Goal: Find contact information: Find contact information

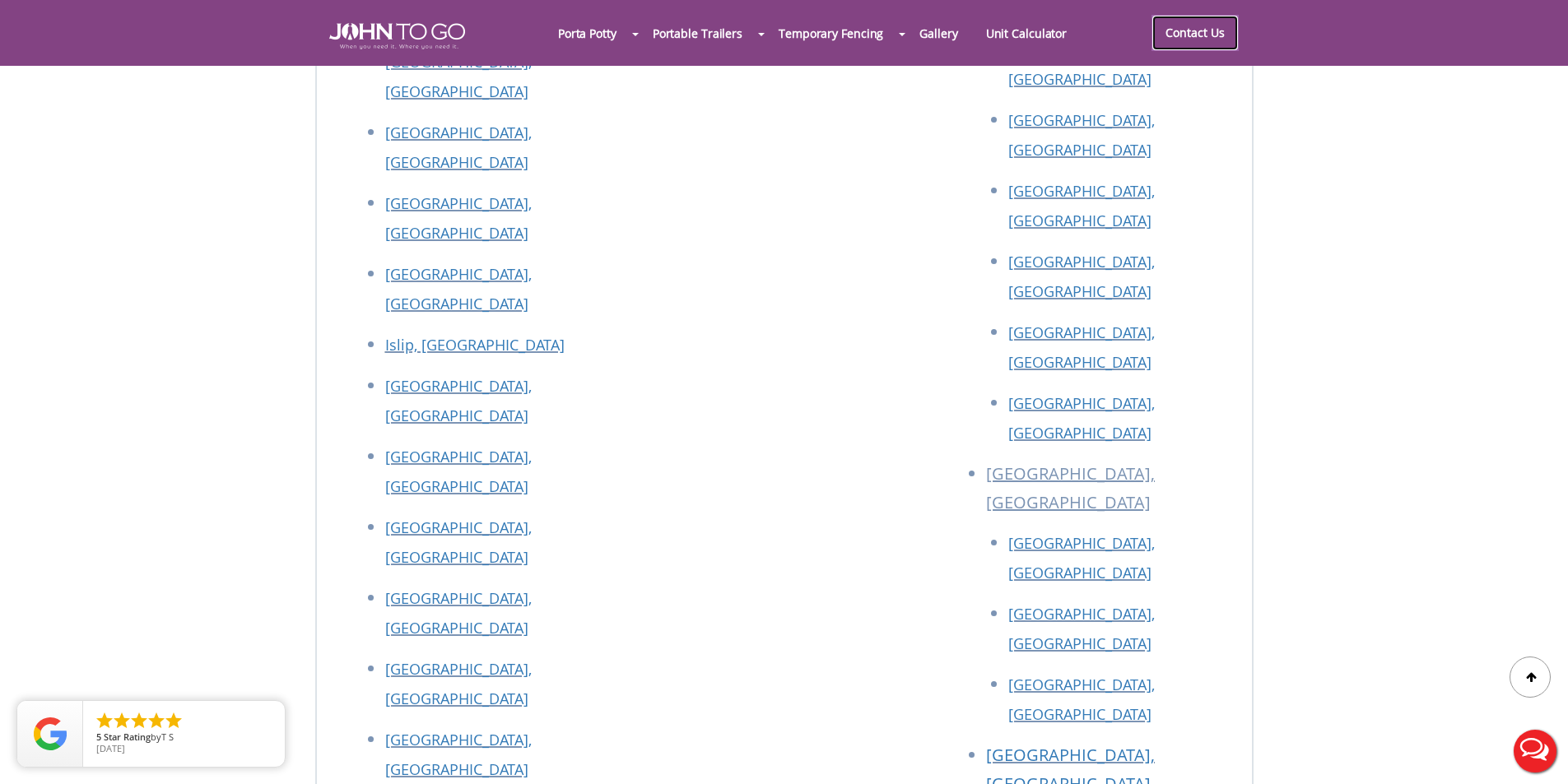
scroll to position [7385, 0]
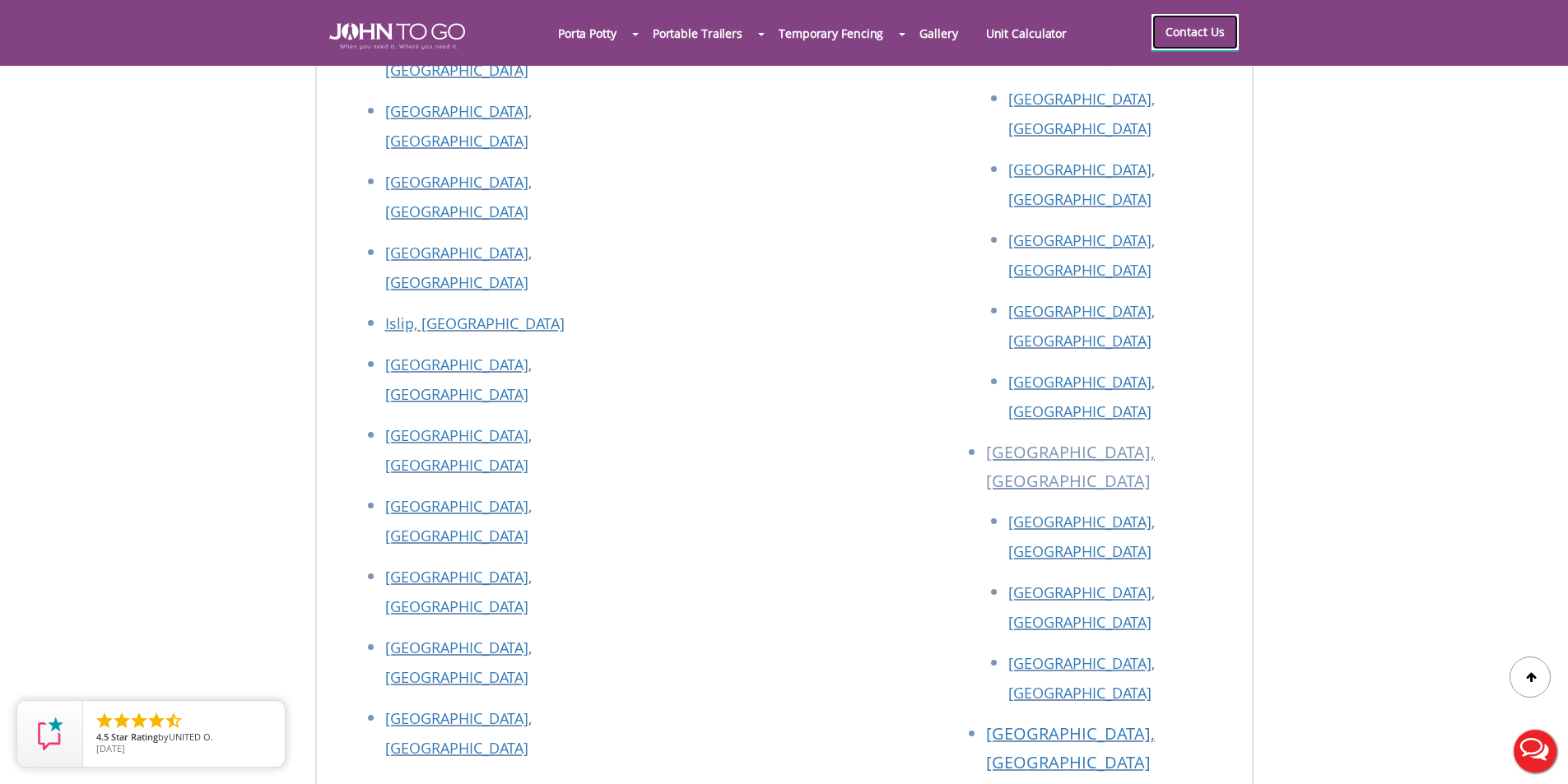
click at [1183, 42] on link "Contact Us" at bounding box center [1195, 32] width 88 height 37
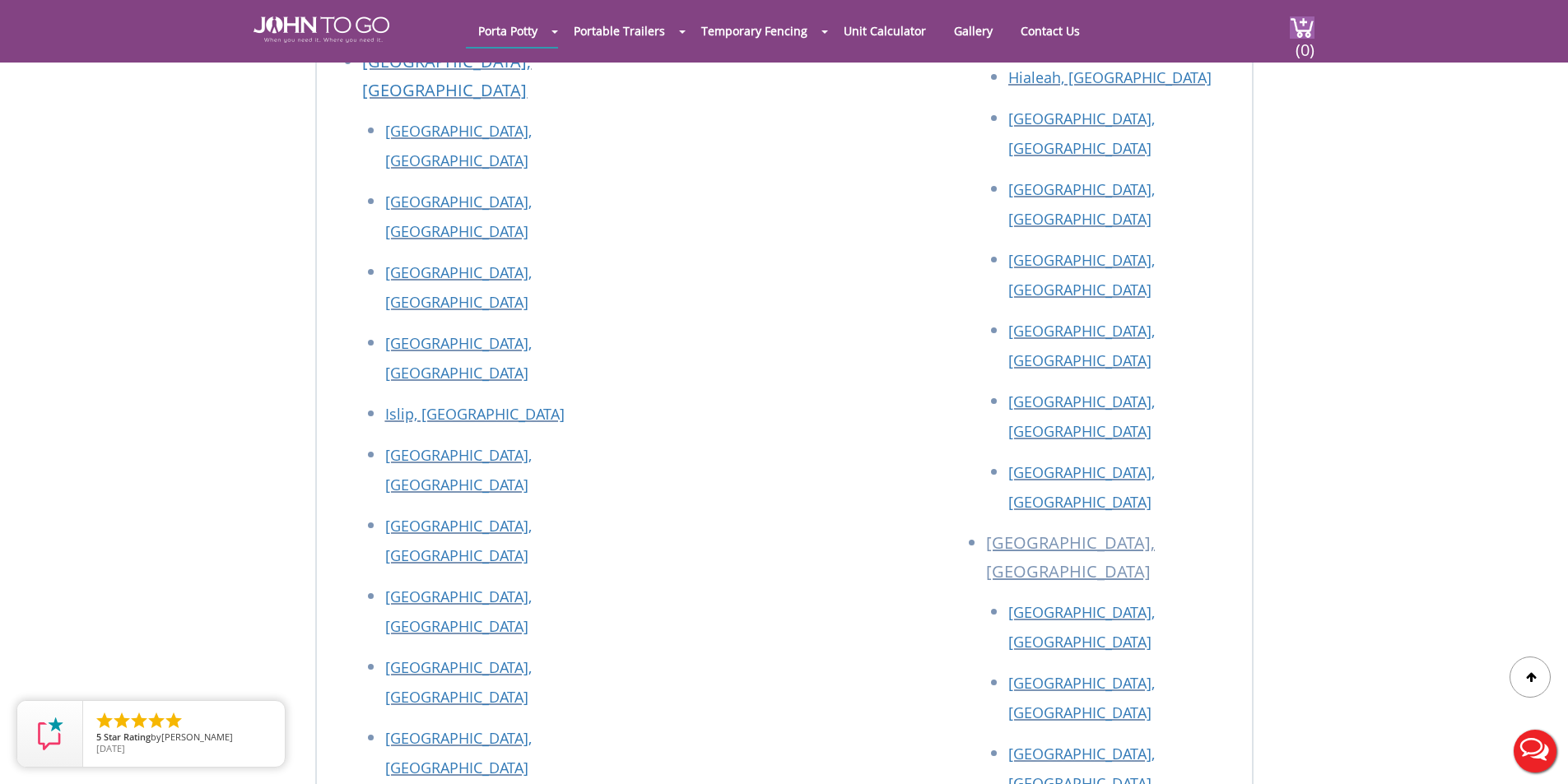
scroll to position [3107, 0]
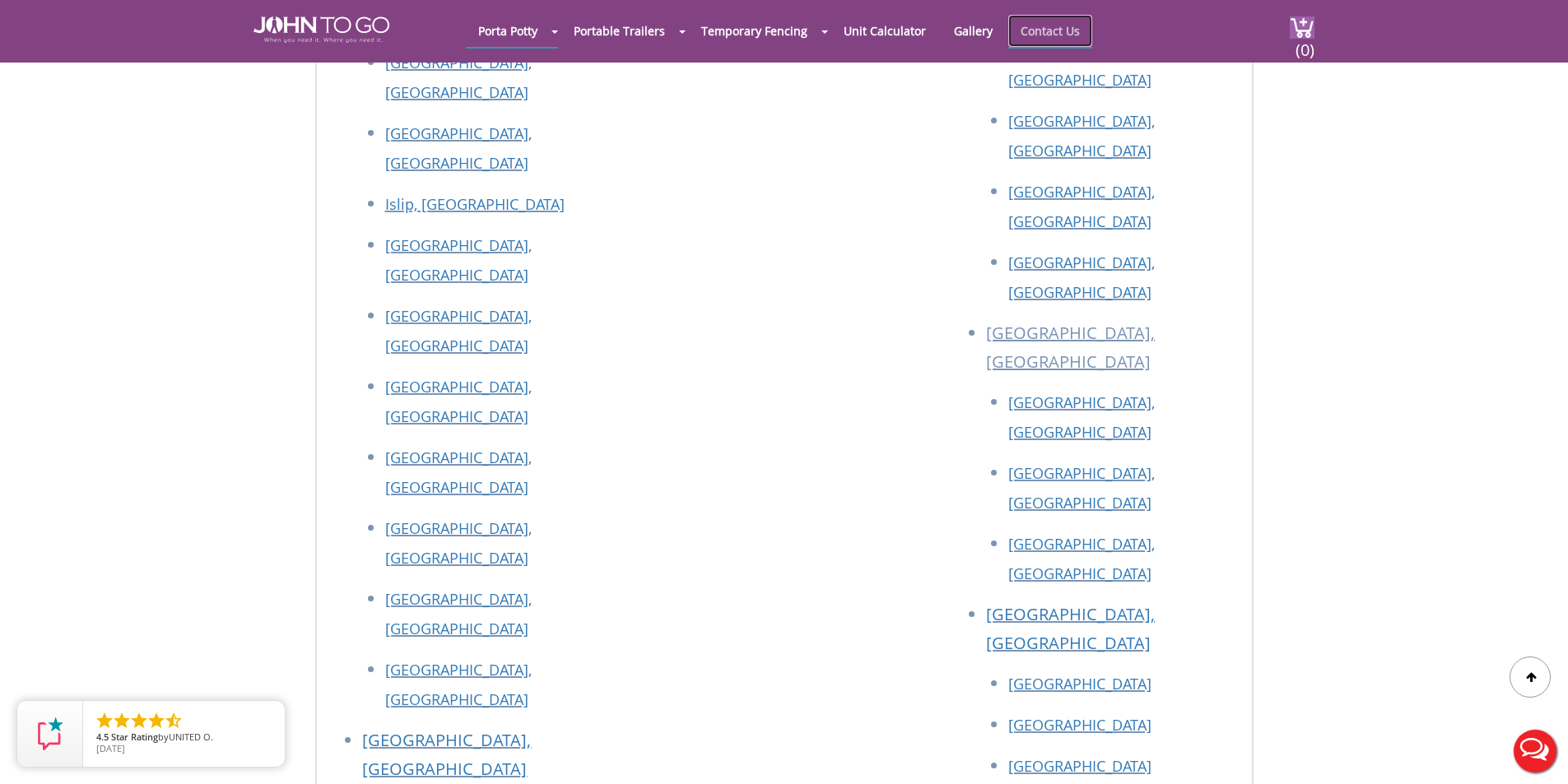
click at [1054, 29] on link "Contact Us" at bounding box center [1050, 31] width 84 height 32
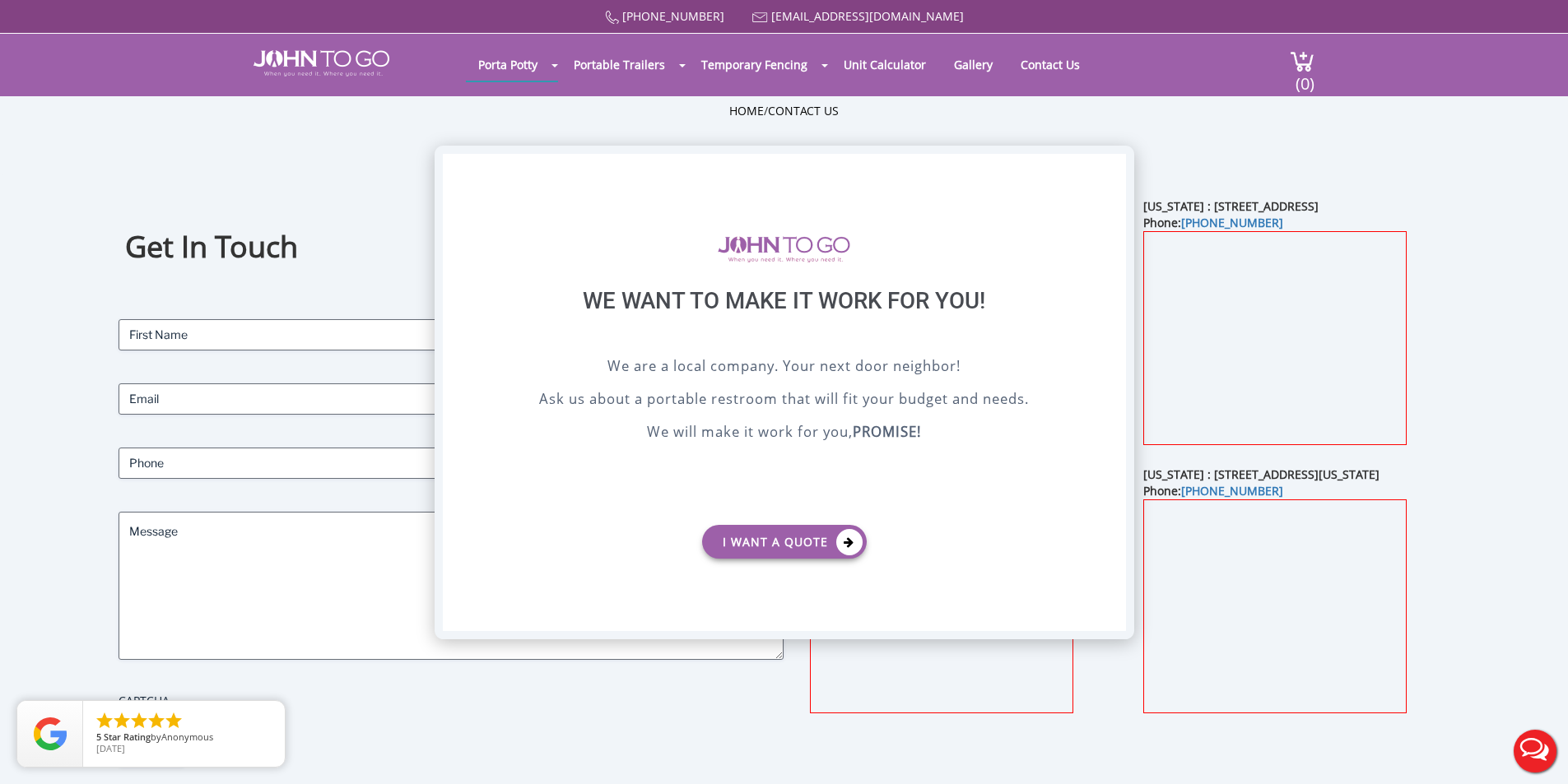
click at [1107, 171] on div "X" at bounding box center [1112, 167] width 26 height 28
